Goal: Information Seeking & Learning: Find specific fact

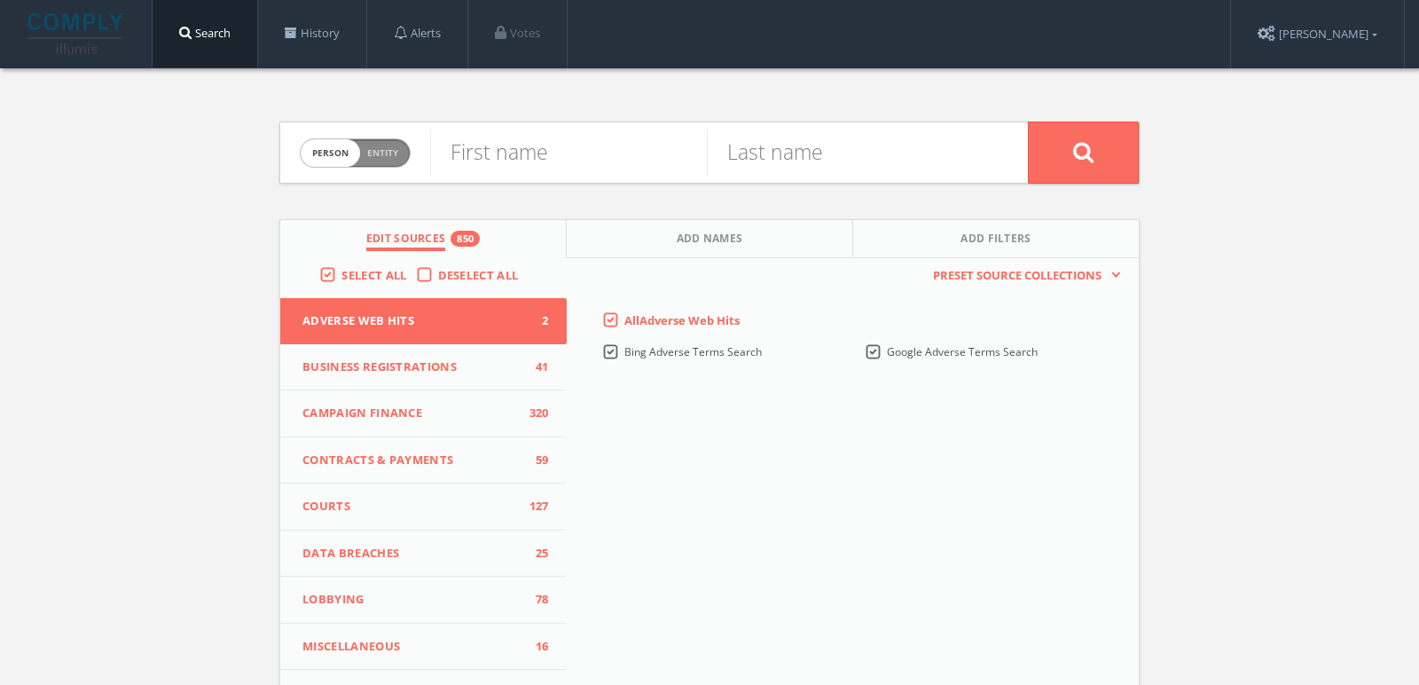
click at [373, 155] on span "Entity" at bounding box center [382, 152] width 31 height 13
checkbox input "true"
click at [502, 153] on input "text" at bounding box center [729, 153] width 598 height 46
paste input "The [PERSON_NAME] Foundation"
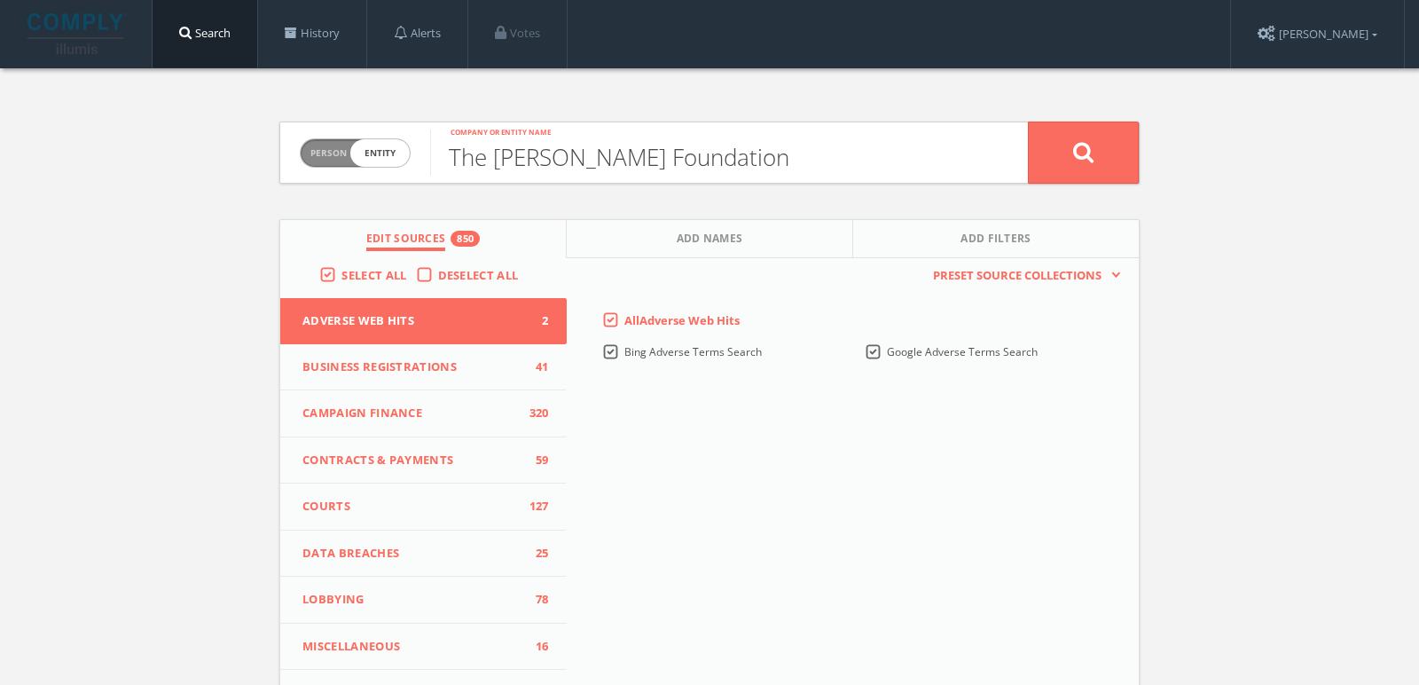
type input "The [PERSON_NAME] Foundation"
click at [1028, 122] on button at bounding box center [1083, 153] width 111 height 62
click at [469, 147] on input "The [PERSON_NAME] Foundation" at bounding box center [729, 153] width 598 height 46
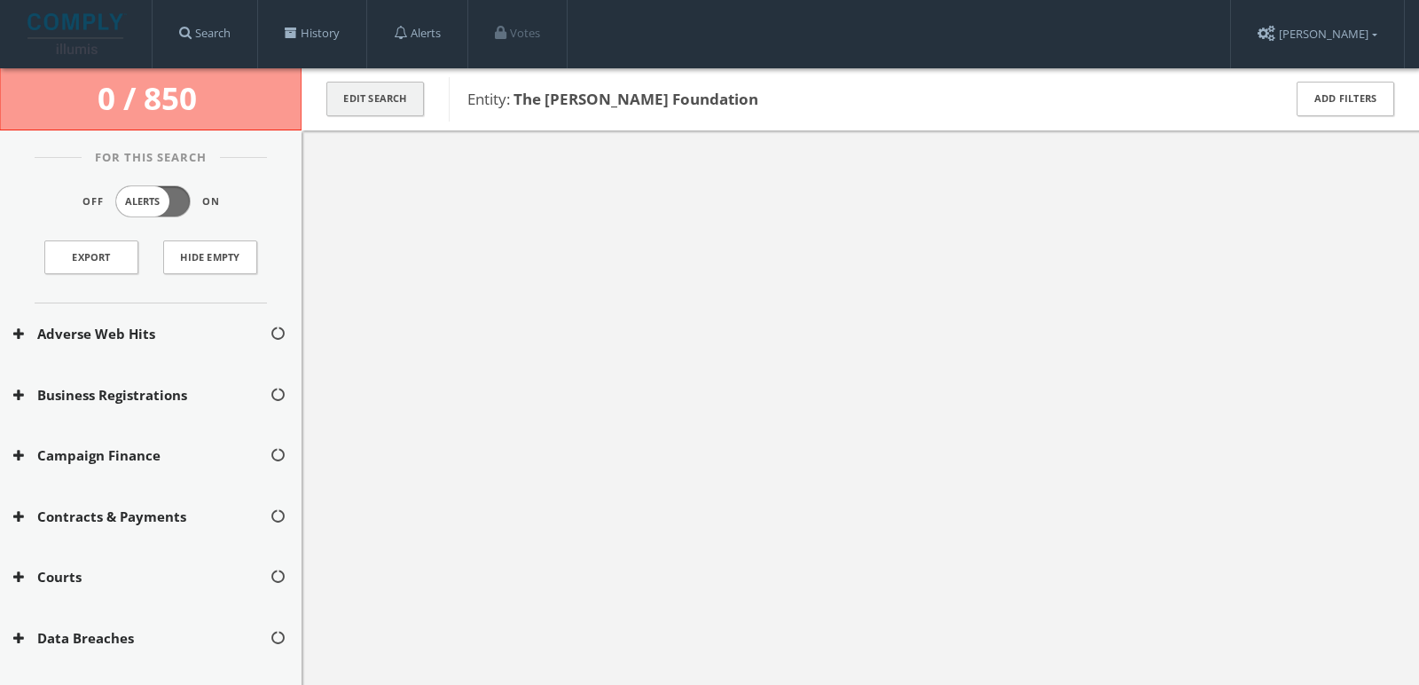
click at [369, 100] on button "Edit Search" at bounding box center [375, 99] width 98 height 35
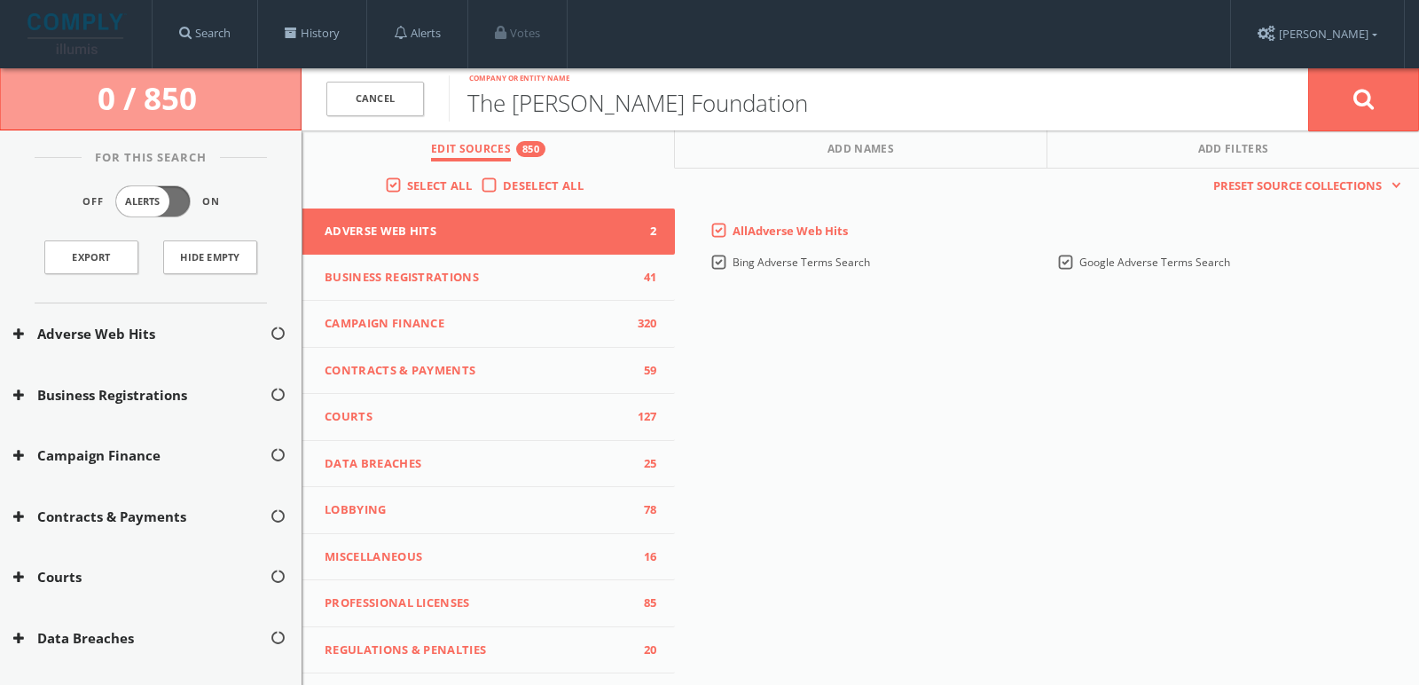
click at [486, 104] on input "The [PERSON_NAME] Foundation" at bounding box center [879, 98] width 860 height 46
type input "[PERSON_NAME] Foundation"
click at [1309, 67] on button at bounding box center [1364, 99] width 111 height 64
